Goal: Task Accomplishment & Management: Use online tool/utility

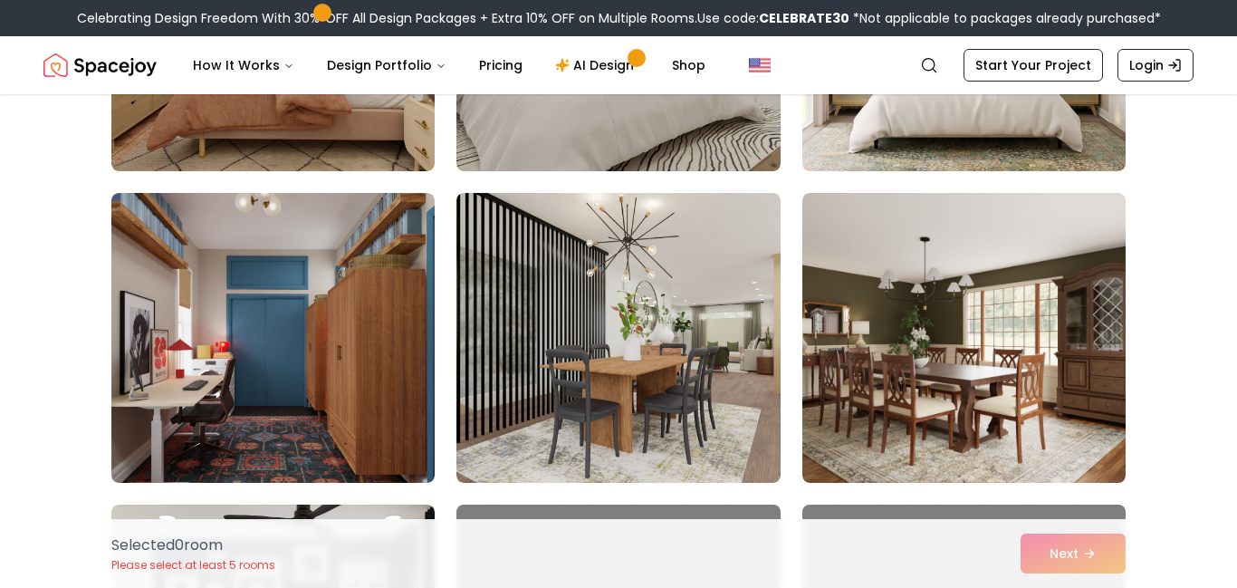
scroll to position [741, 0]
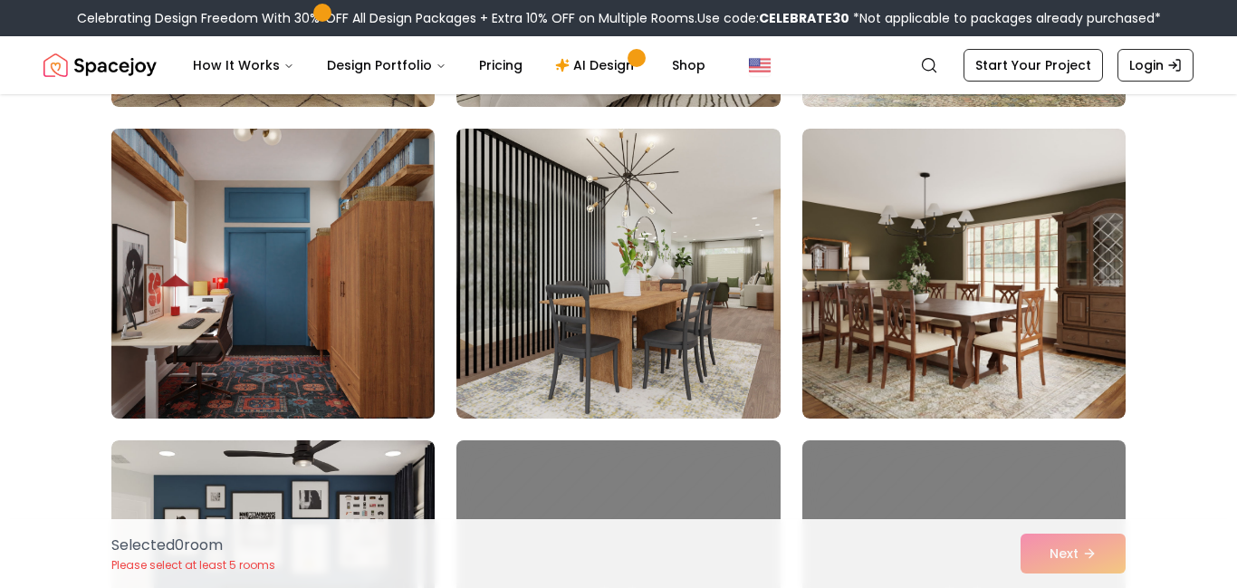
click at [340, 268] on img at bounding box center [273, 273] width 340 height 304
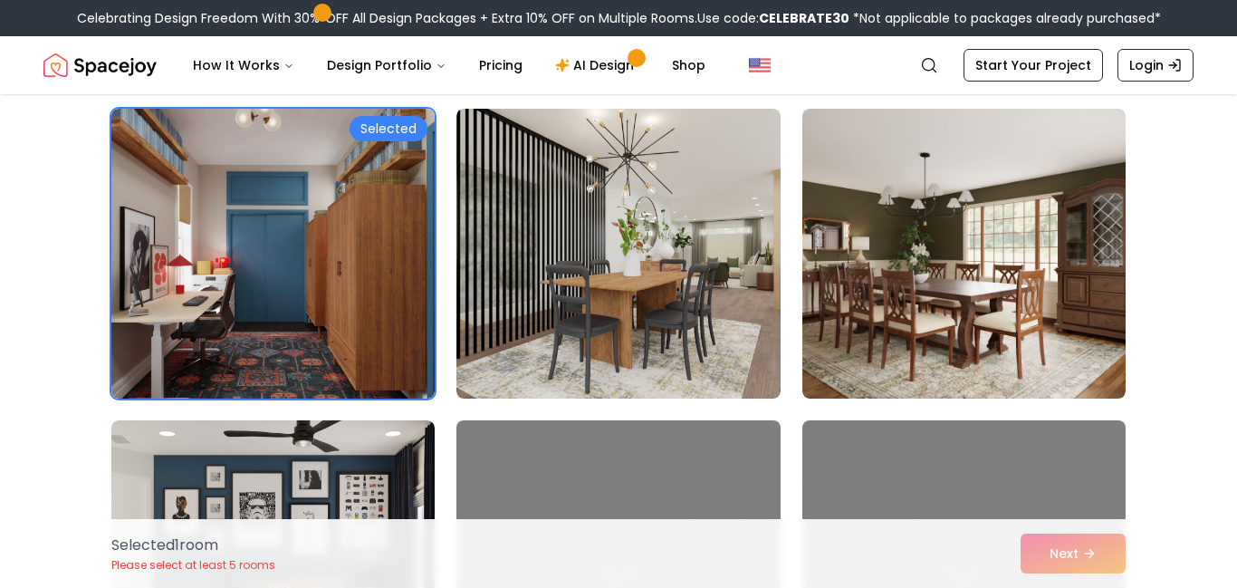
scroll to position [812, 0]
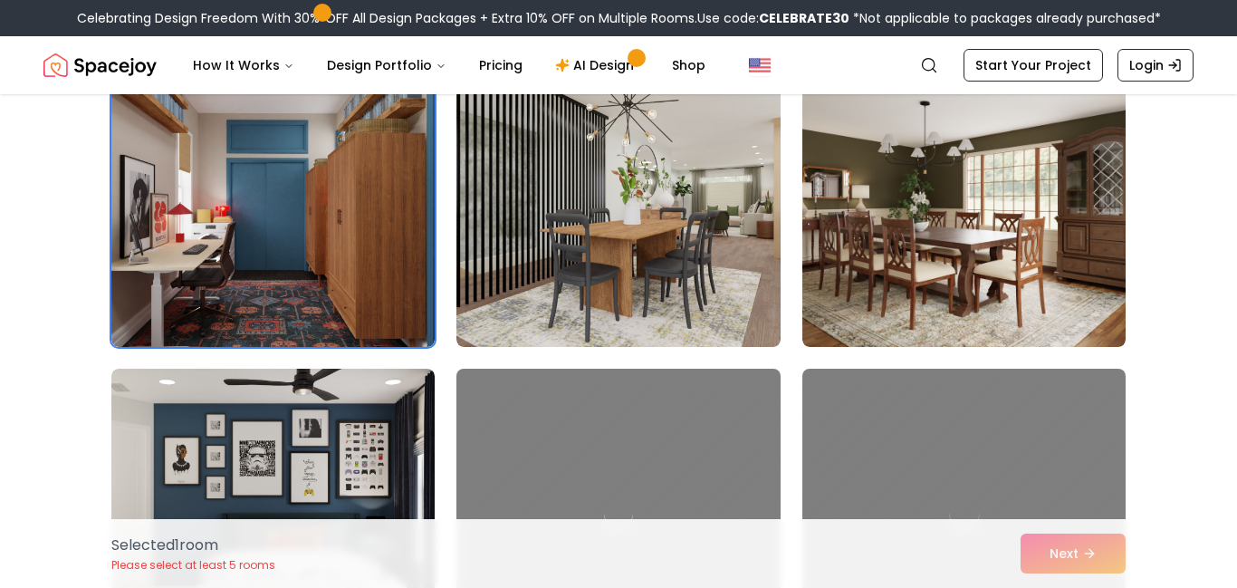
click at [856, 395] on div at bounding box center [964, 513] width 340 height 304
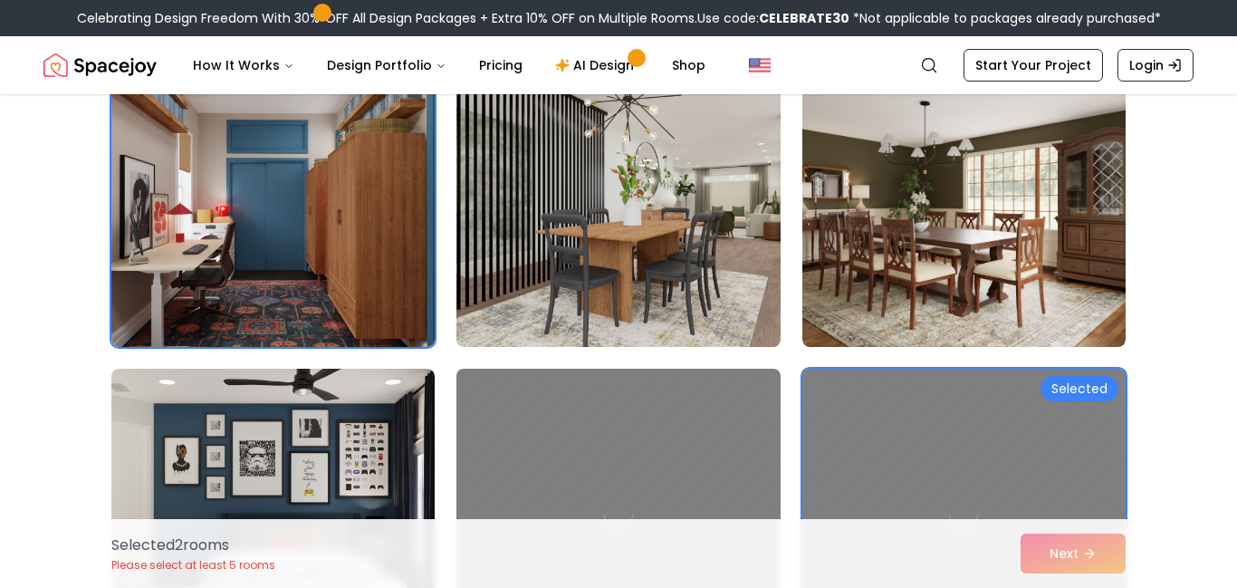
click at [572, 305] on img at bounding box center [618, 202] width 340 height 304
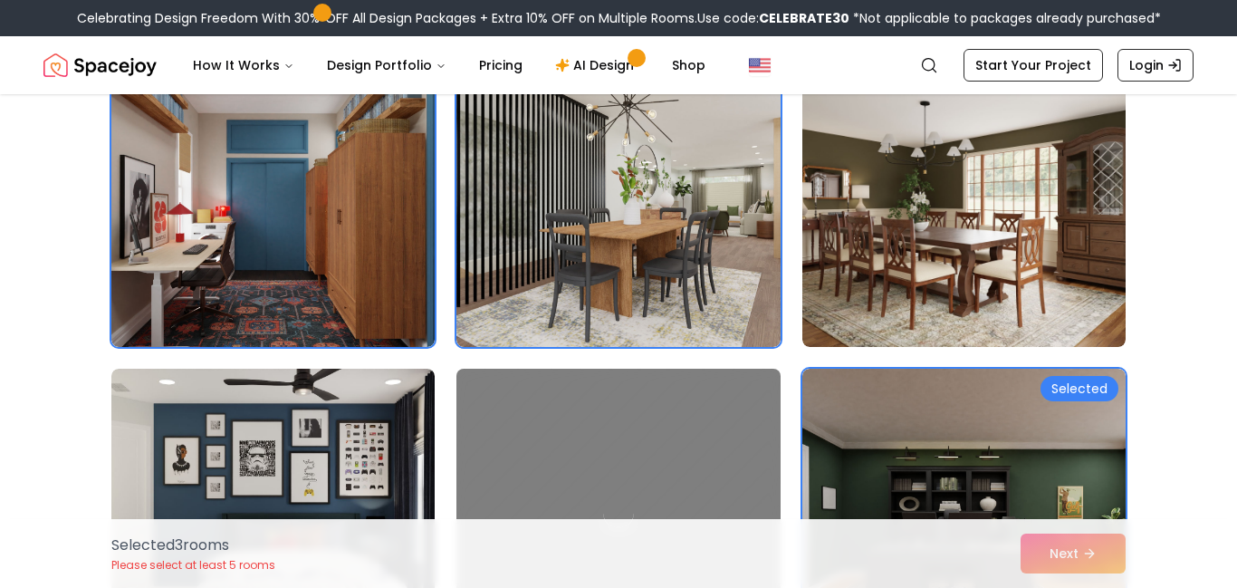
click at [702, 393] on div at bounding box center [618, 513] width 340 height 304
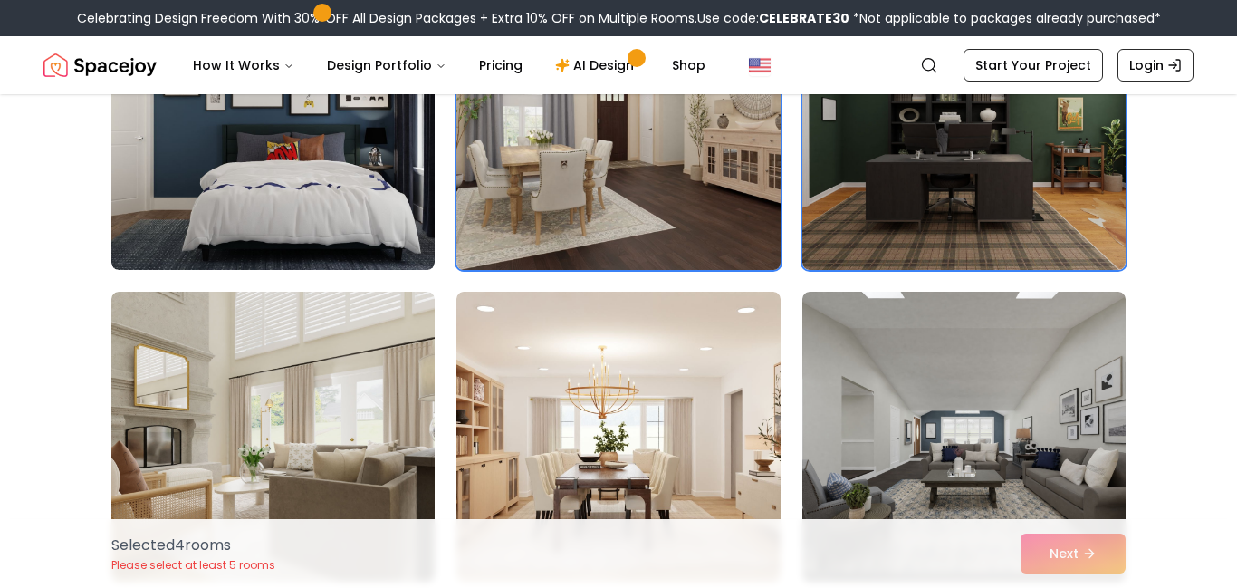
scroll to position [1207, 0]
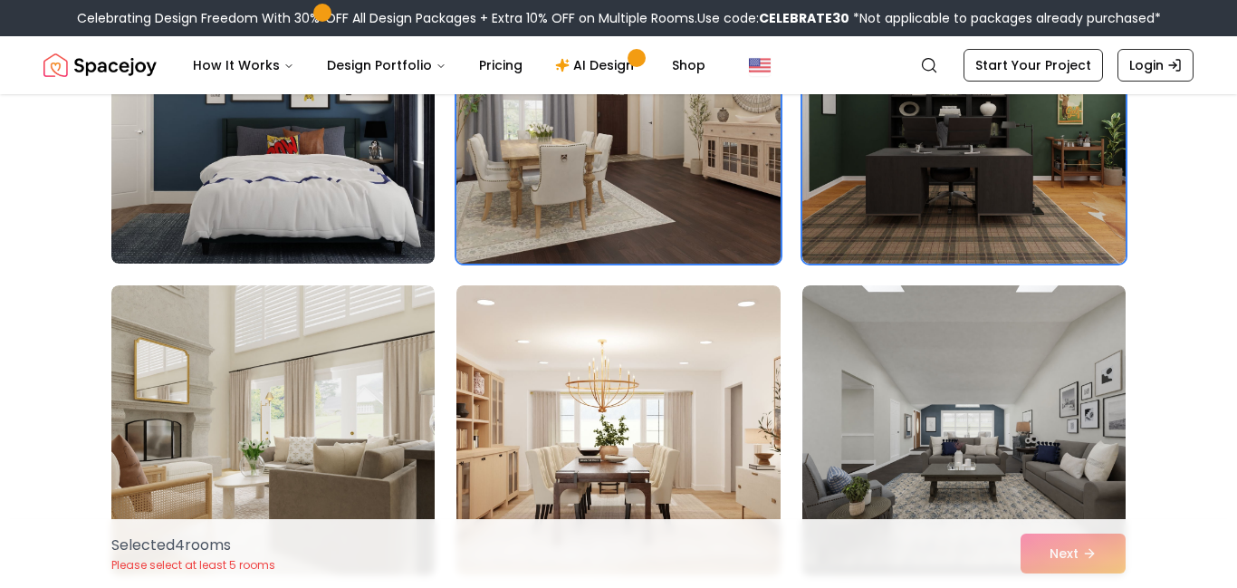
click at [706, 362] on img at bounding box center [617, 430] width 323 height 290
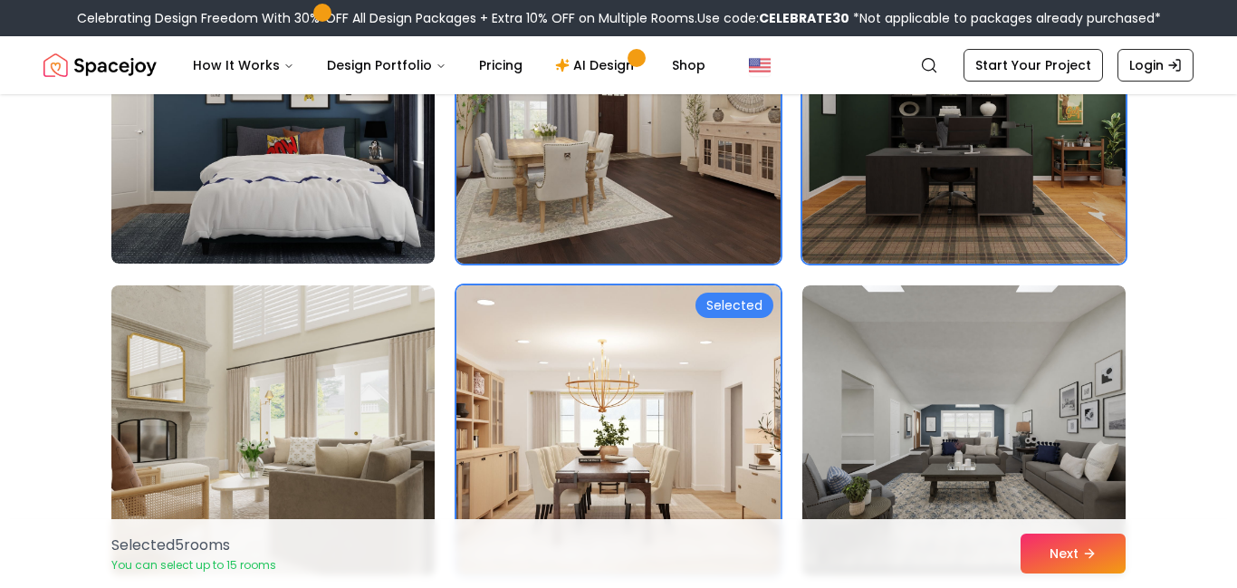
click at [217, 312] on img at bounding box center [273, 430] width 340 height 304
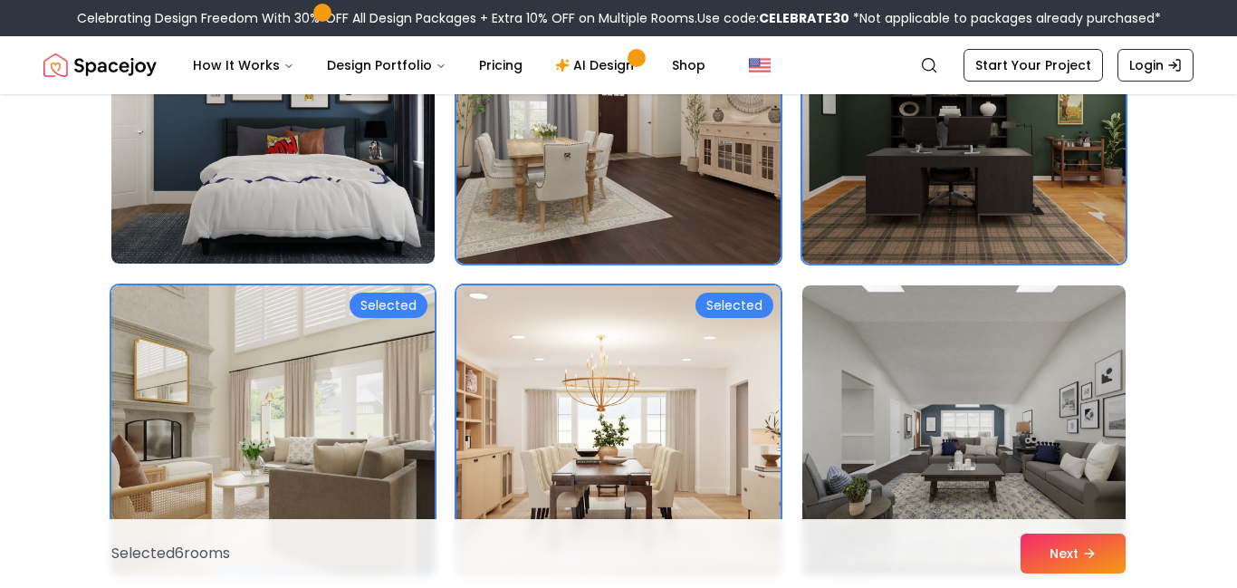
click at [656, 358] on img at bounding box center [618, 430] width 340 height 304
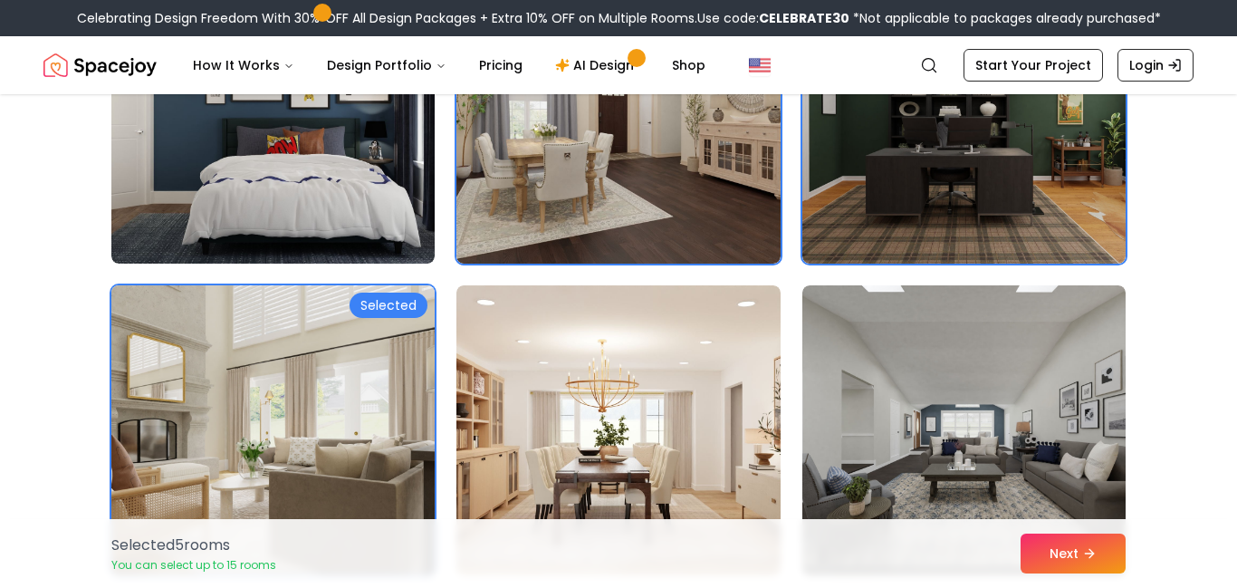
click at [281, 358] on img at bounding box center [273, 430] width 340 height 304
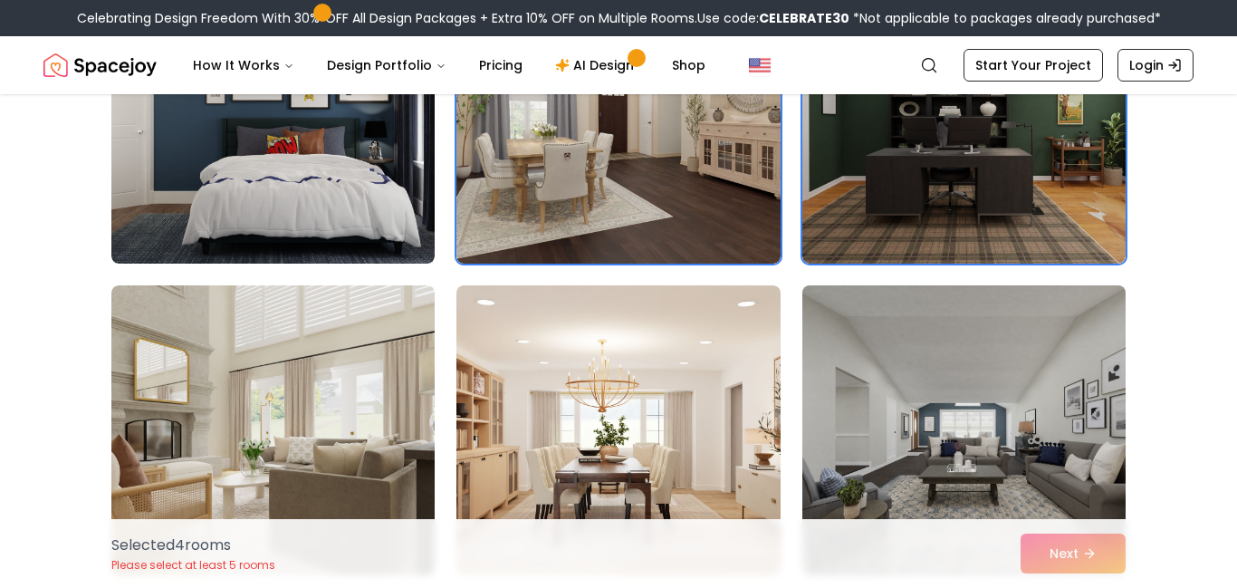
click at [912, 381] on img at bounding box center [964, 430] width 340 height 304
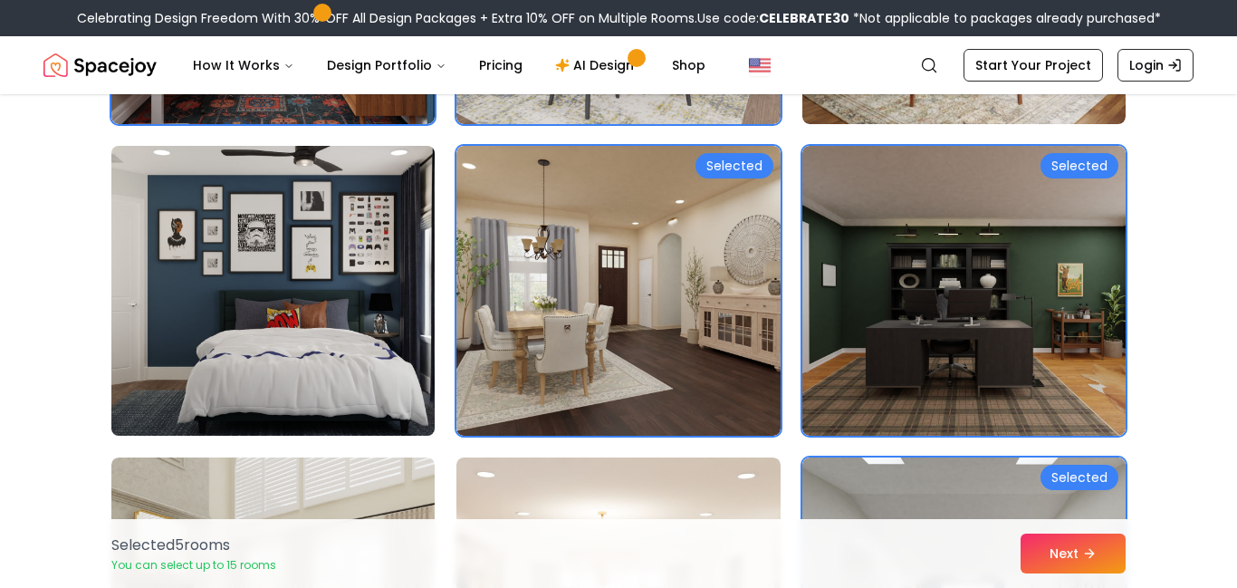
click at [336, 290] on img at bounding box center [273, 291] width 340 height 304
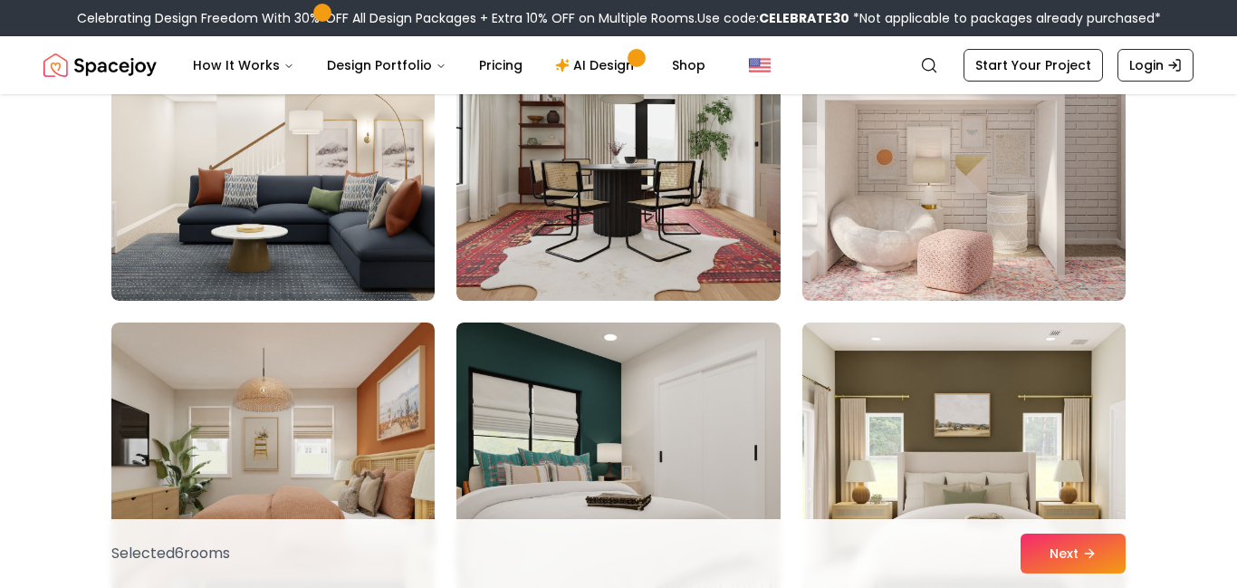
scroll to position [235, 0]
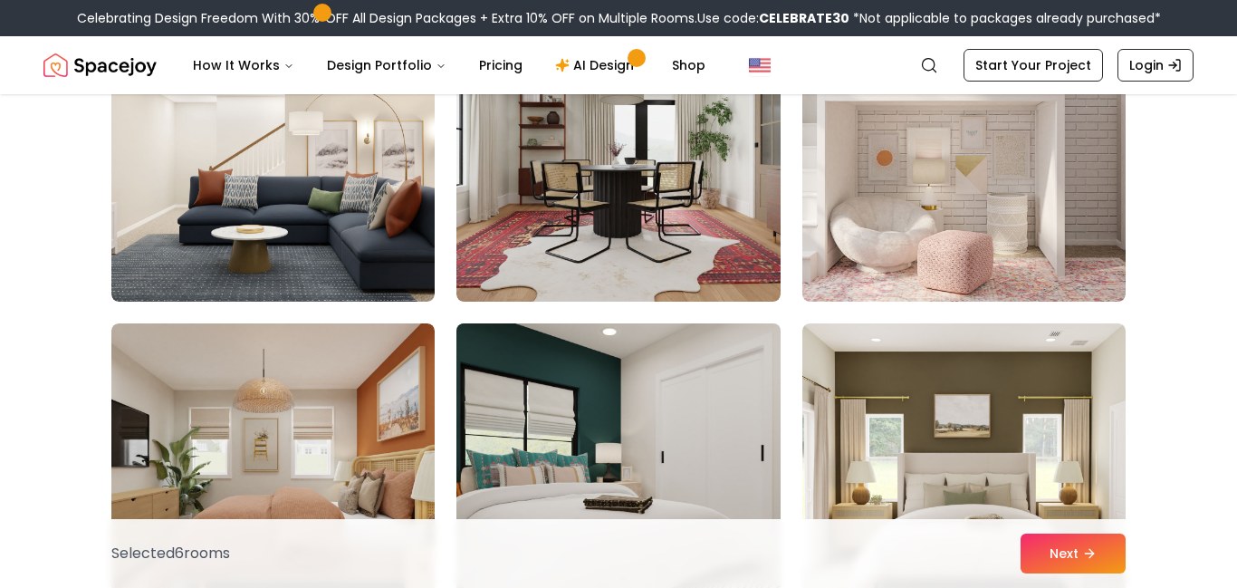
click at [668, 419] on img at bounding box center [618, 468] width 340 height 304
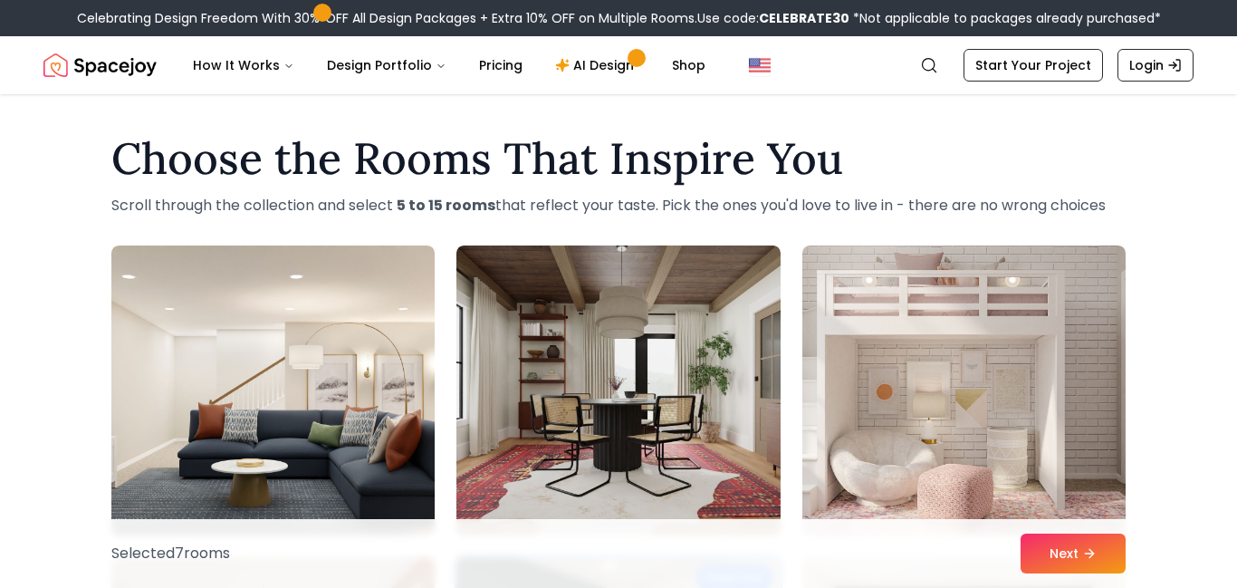
scroll to position [0, 0]
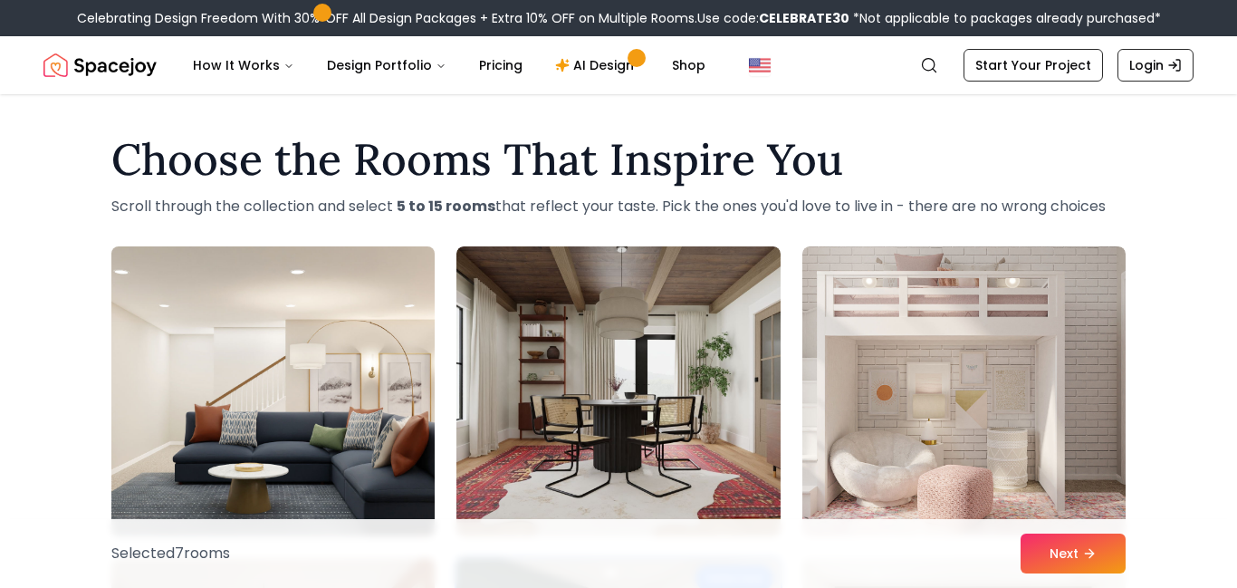
click at [207, 284] on img at bounding box center [273, 391] width 340 height 304
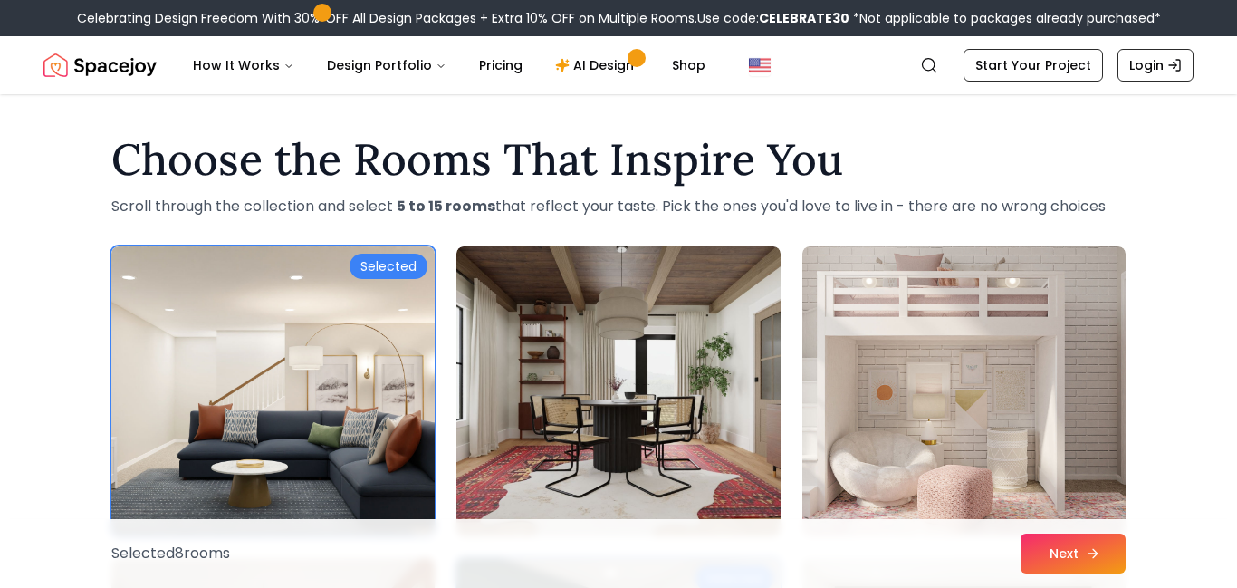
click at [1070, 562] on button "Next" at bounding box center [1073, 553] width 105 height 40
